Goal: Information Seeking & Learning: Learn about a topic

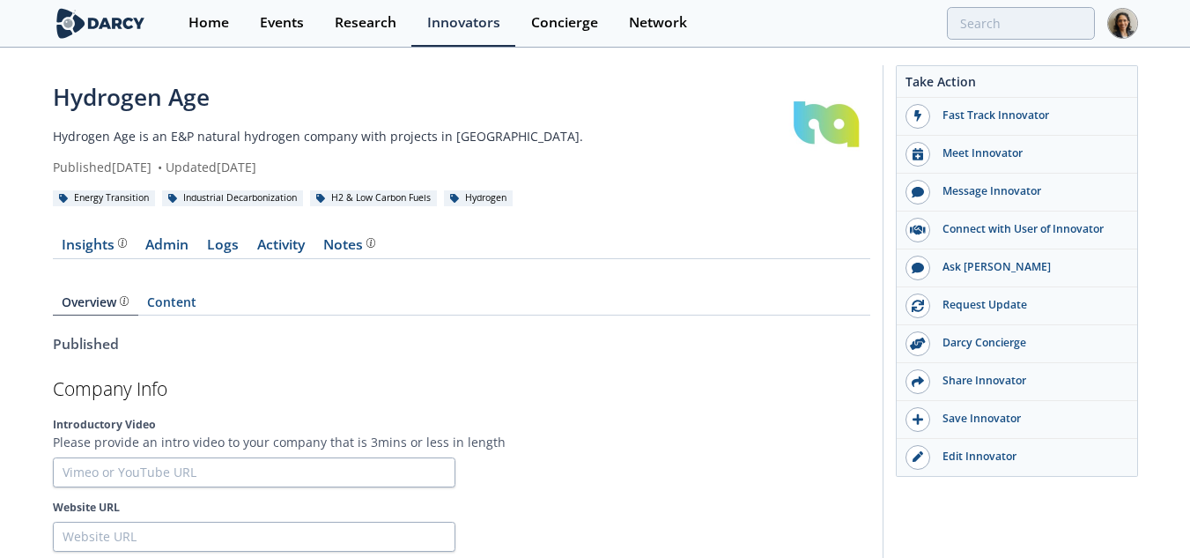
click at [110, 251] on div "Insights The [PERSON_NAME] Research team’s summarized opinion of the innovator,…" at bounding box center [94, 245] width 65 height 14
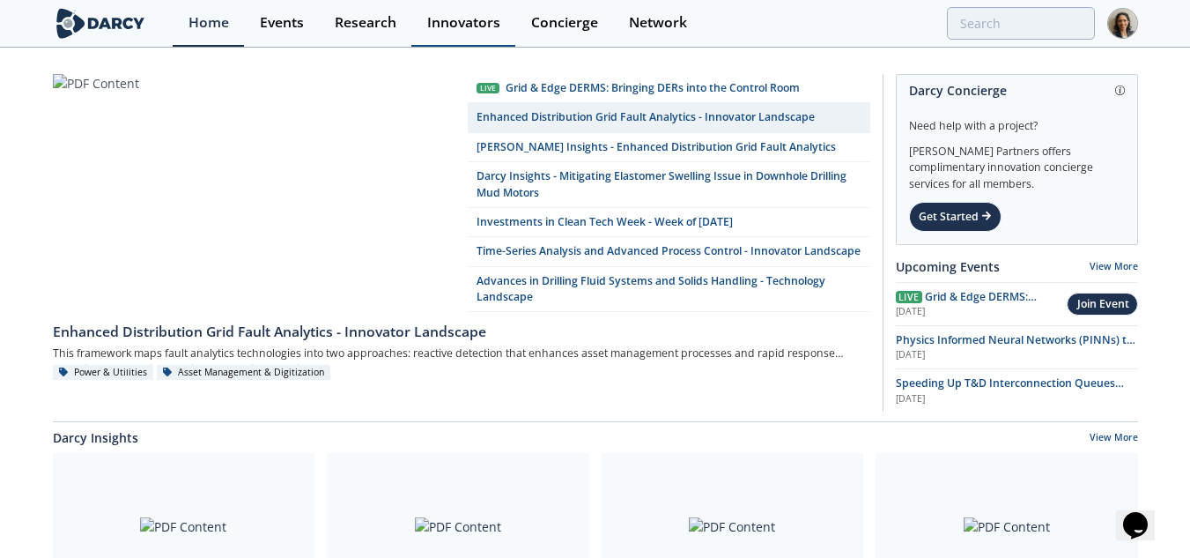
click at [455, 16] on div "Innovators" at bounding box center [463, 23] width 73 height 14
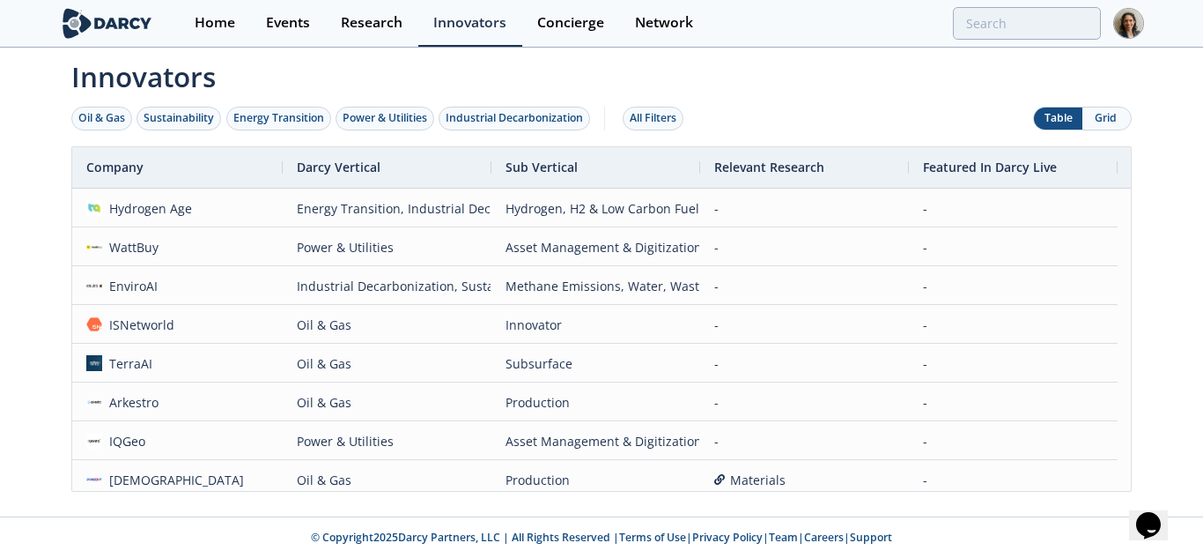
click at [998, 40] on div "Home Events Research Innovators Concierge Network" at bounding box center [662, 23] width 965 height 47
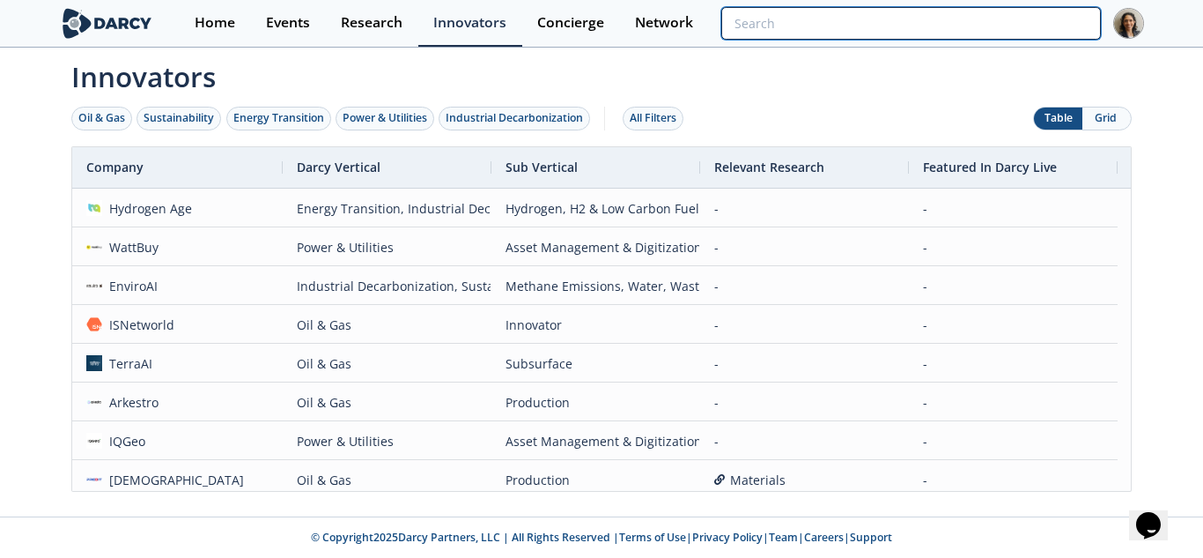
click at [1030, 27] on input "search" at bounding box center [911, 23] width 380 height 33
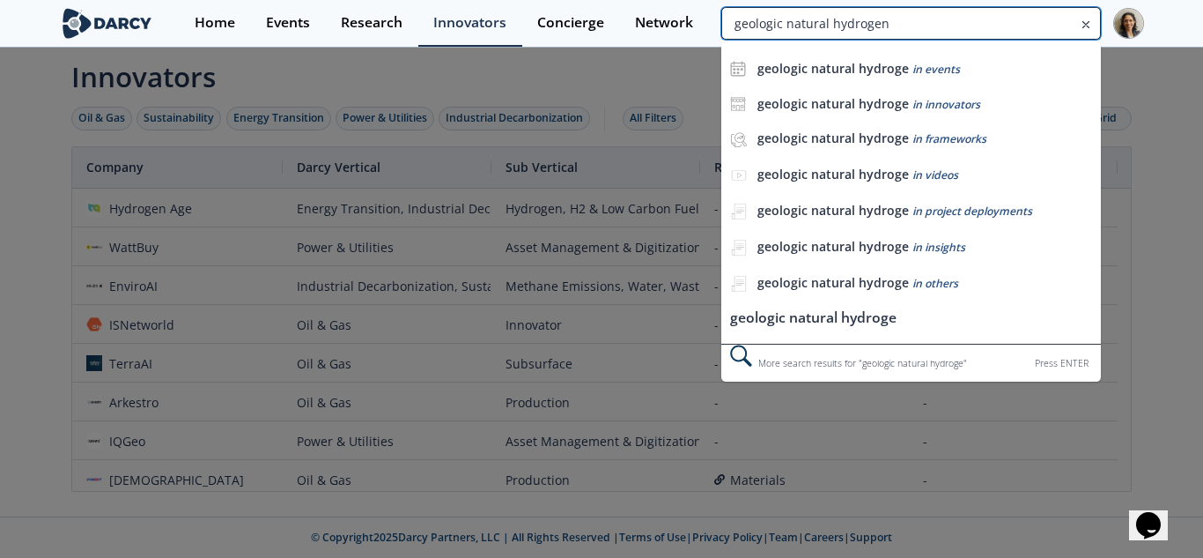
type input "geologic natural hydrogen"
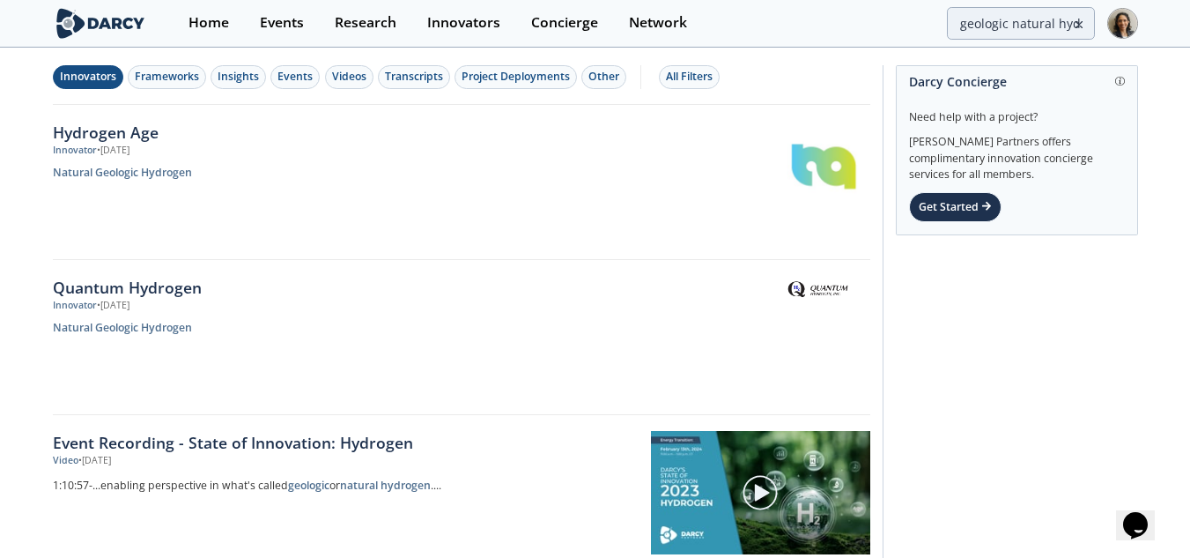
click at [77, 70] on div "Innovators" at bounding box center [88, 77] width 56 height 16
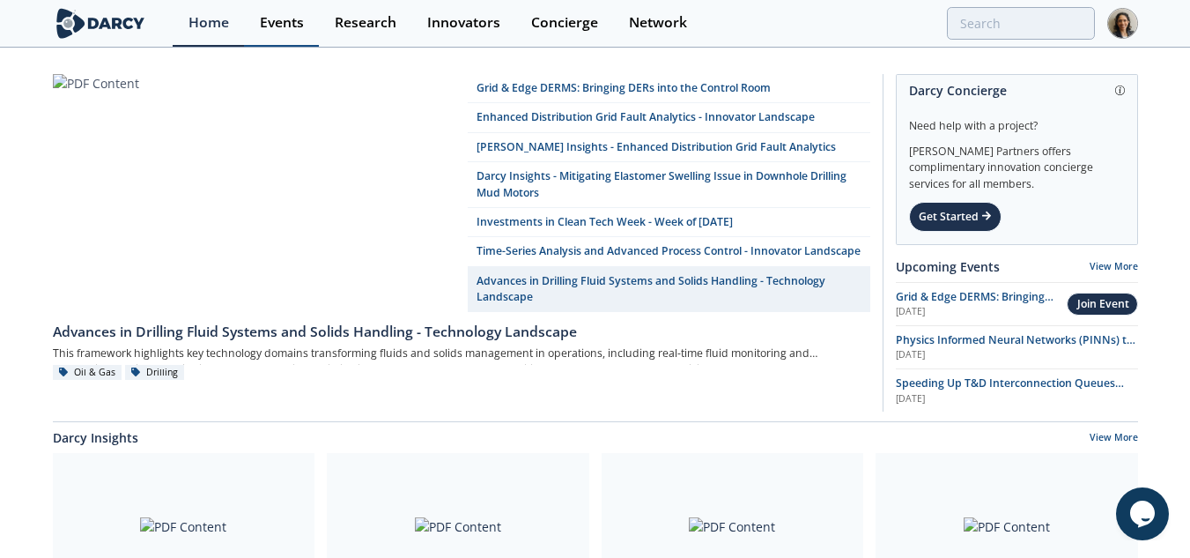
click at [303, 41] on link "Events" at bounding box center [281, 23] width 75 height 47
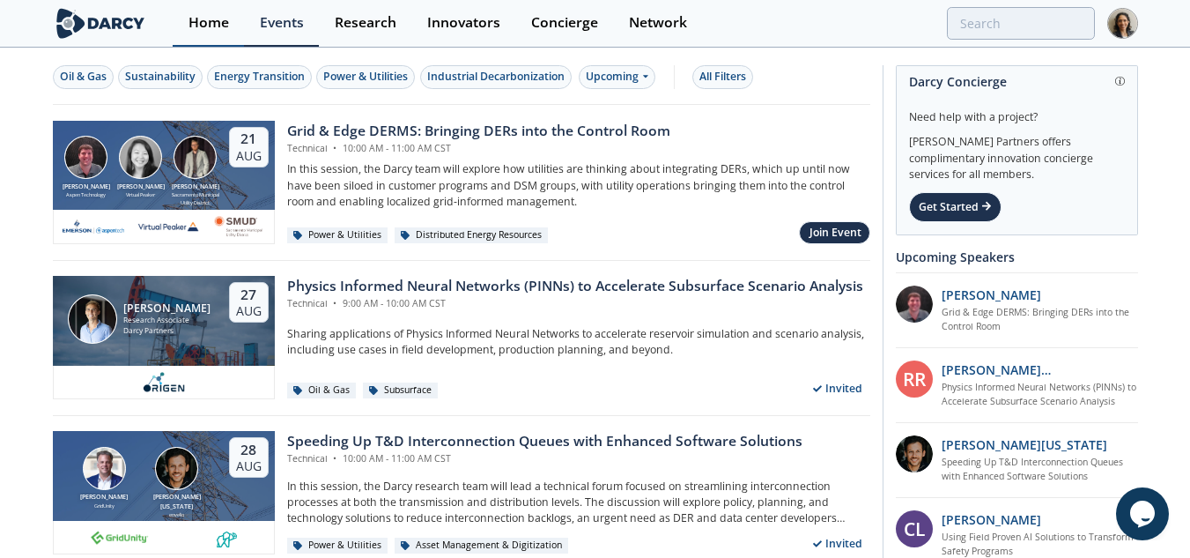
click at [213, 24] on div "Home" at bounding box center [209, 23] width 41 height 14
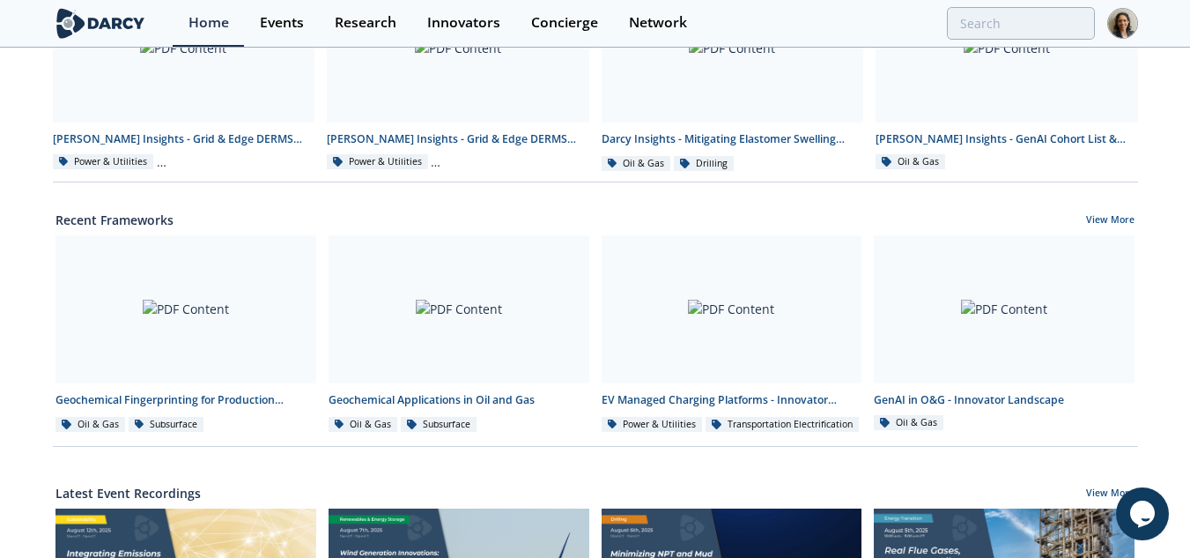
scroll to position [477, 0]
